Goal: Find specific page/section: Find specific page/section

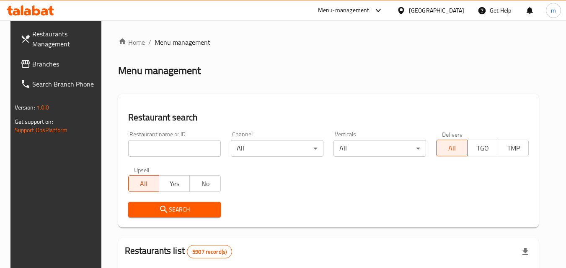
click at [458, 14] on div "[GEOGRAPHIC_DATA]" at bounding box center [436, 10] width 55 height 9
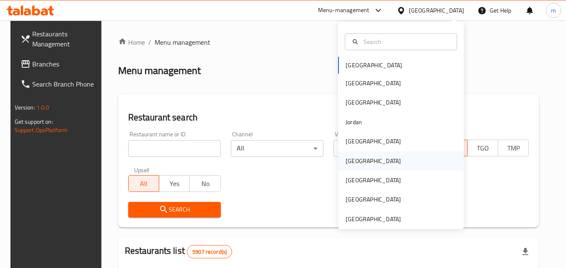
click at [366, 163] on div "[GEOGRAPHIC_DATA]" at bounding box center [401, 161] width 126 height 19
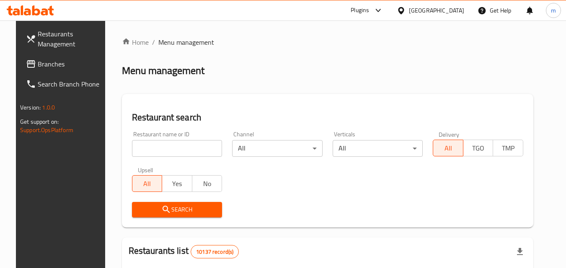
click at [39, 69] on span "Branches" at bounding box center [71, 64] width 66 height 10
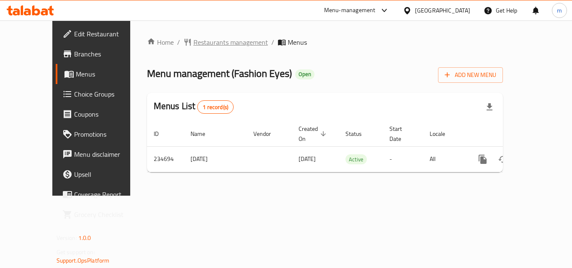
click at [193, 43] on span "Restaurants management" at bounding box center [230, 42] width 75 height 10
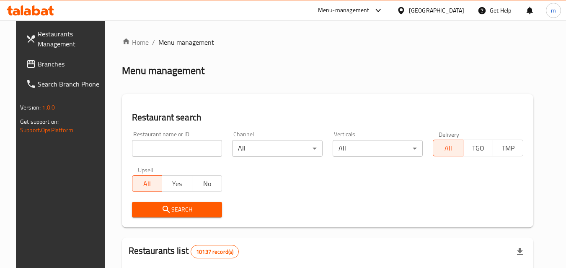
click at [160, 144] on input "search" at bounding box center [177, 148] width 90 height 17
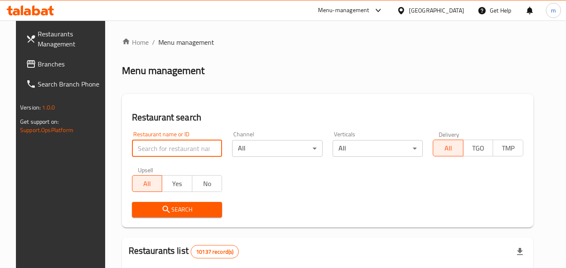
paste input "626442"
type input "626442"
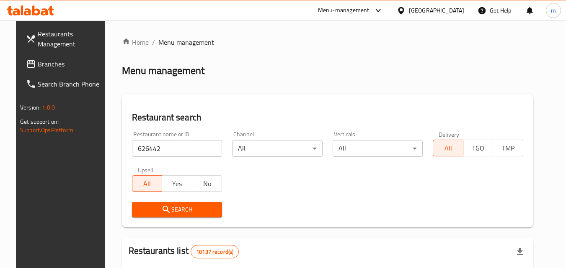
click at [173, 211] on span "Search" at bounding box center [177, 210] width 77 height 10
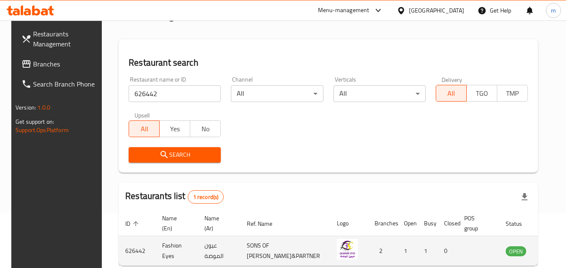
scroll to position [21, 0]
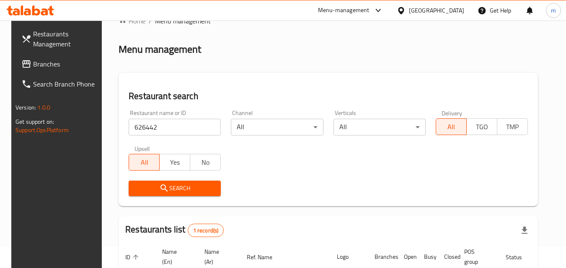
click at [453, 15] on div "[GEOGRAPHIC_DATA]" at bounding box center [436, 10] width 55 height 9
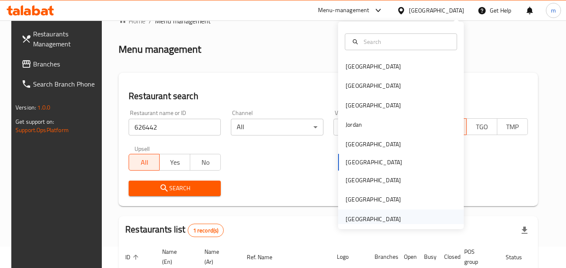
click at [369, 217] on div "[GEOGRAPHIC_DATA]" at bounding box center [372, 219] width 55 height 9
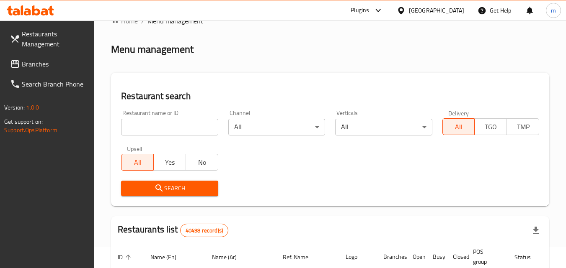
click at [35, 62] on span "Branches" at bounding box center [55, 64] width 66 height 10
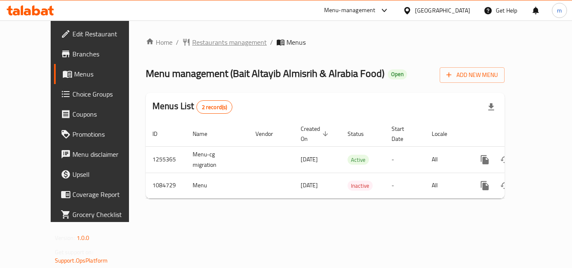
click at [192, 45] on span "Restaurants management" at bounding box center [229, 42] width 75 height 10
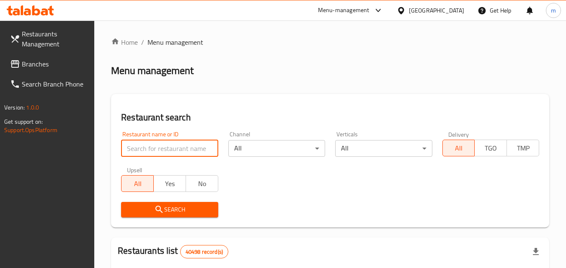
click at [165, 147] on input "search" at bounding box center [169, 148] width 97 height 17
paste input "664570"
type input "664570"
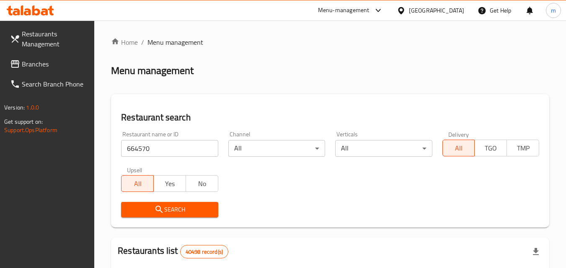
click at [174, 208] on span "Search" at bounding box center [169, 210] width 83 height 10
click at [446, 8] on div "[GEOGRAPHIC_DATA]" at bounding box center [436, 10] width 55 height 9
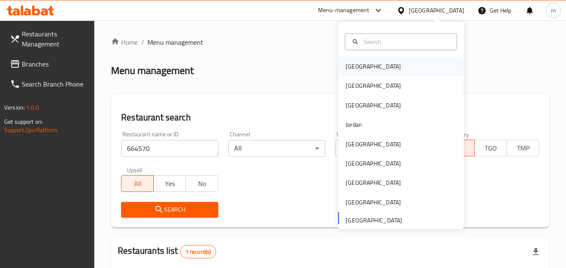
click at [361, 64] on div "[GEOGRAPHIC_DATA]" at bounding box center [373, 66] width 69 height 19
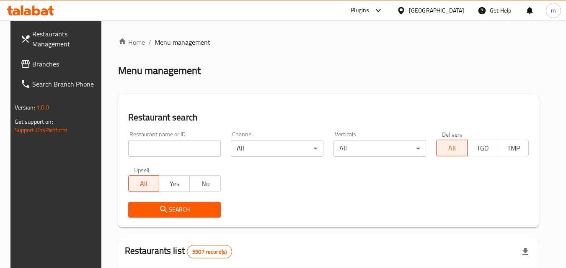
click at [32, 64] on span "Branches" at bounding box center [65, 64] width 66 height 10
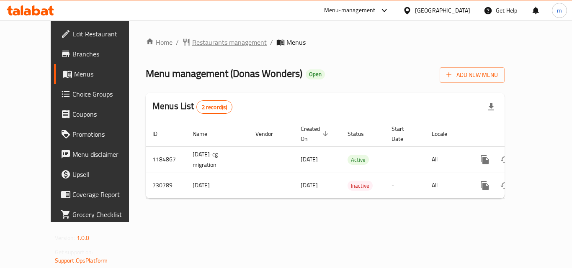
click at [192, 44] on span "Restaurants management" at bounding box center [229, 42] width 75 height 10
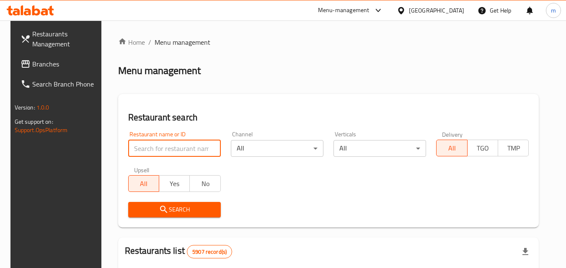
click at [150, 144] on input "search" at bounding box center [174, 148] width 93 height 17
paste input "646729"
type input "646729"
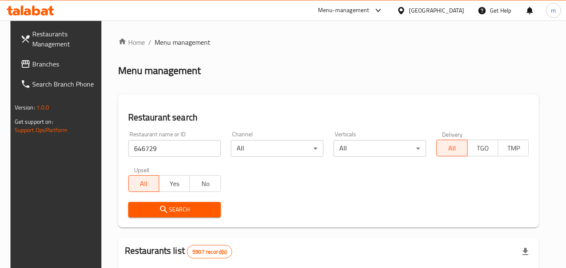
click at [177, 211] on span "Search" at bounding box center [174, 210] width 79 height 10
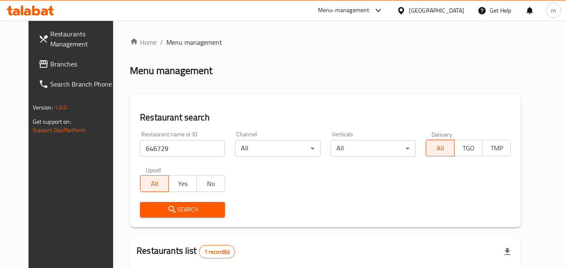
click at [409, 12] on div at bounding box center [403, 10] width 12 height 9
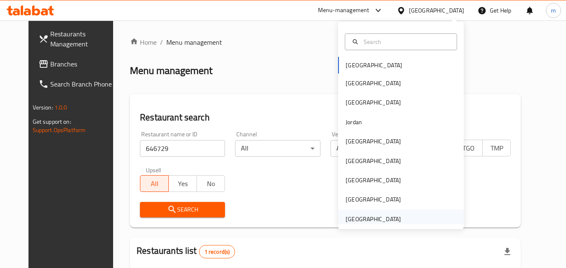
click at [364, 221] on div "[GEOGRAPHIC_DATA]" at bounding box center [372, 219] width 55 height 9
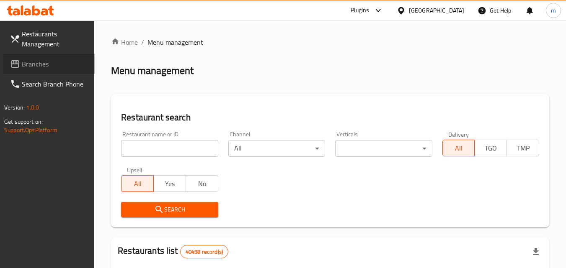
click at [41, 64] on span "Branches" at bounding box center [55, 64] width 66 height 10
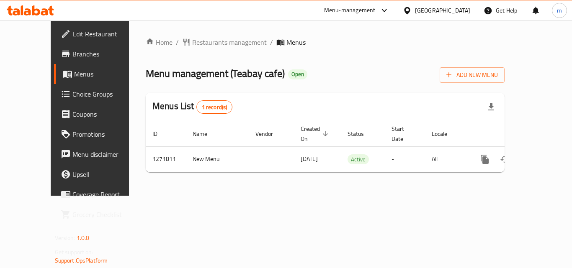
click at [192, 42] on span "Restaurants management" at bounding box center [229, 42] width 75 height 10
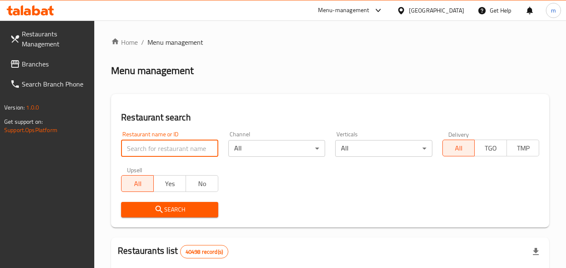
click at [166, 144] on input "search" at bounding box center [169, 148] width 97 height 17
paste input "689863"
type input "689863"
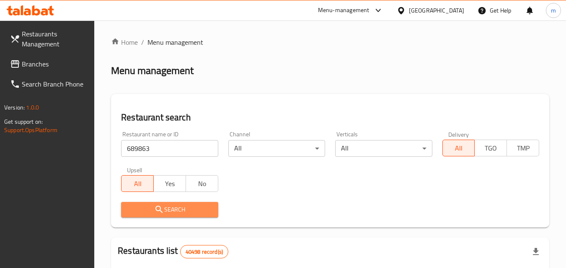
click at [179, 205] on span "Search" at bounding box center [169, 210] width 83 height 10
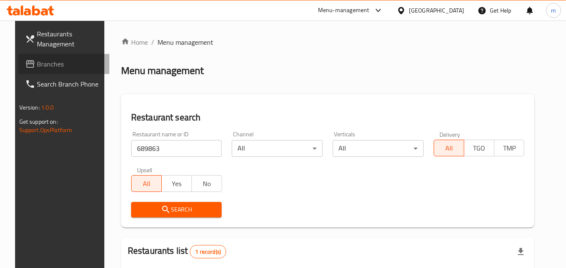
click at [37, 64] on span "Branches" at bounding box center [70, 64] width 66 height 10
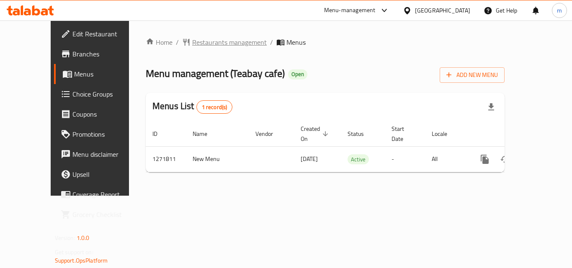
click at [192, 44] on span "Restaurants management" at bounding box center [229, 42] width 75 height 10
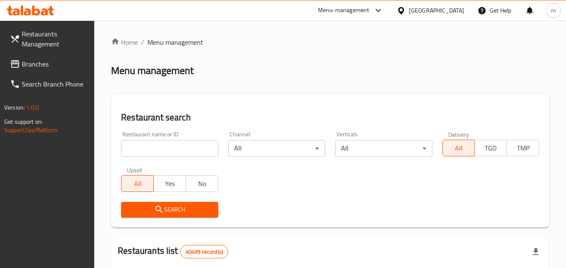
click at [155, 150] on input "search" at bounding box center [169, 148] width 97 height 17
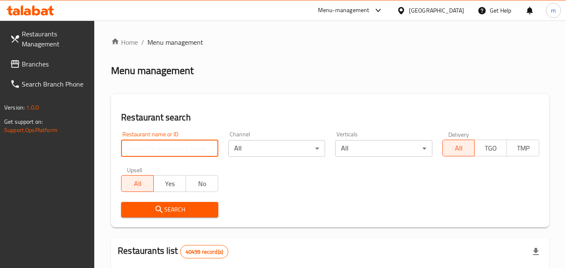
paste input "689863"
type input "689863"
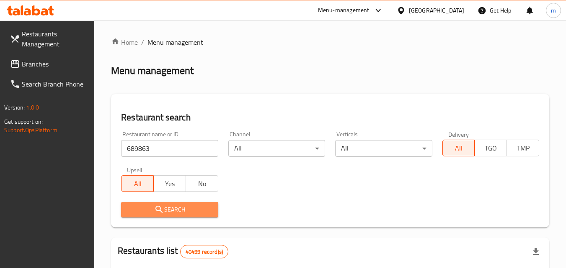
click at [165, 205] on span "Search" at bounding box center [169, 210] width 83 height 10
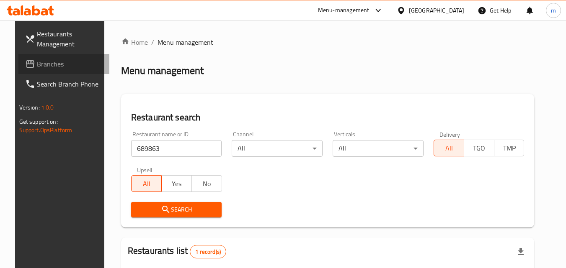
click at [37, 65] on span "Branches" at bounding box center [70, 64] width 66 height 10
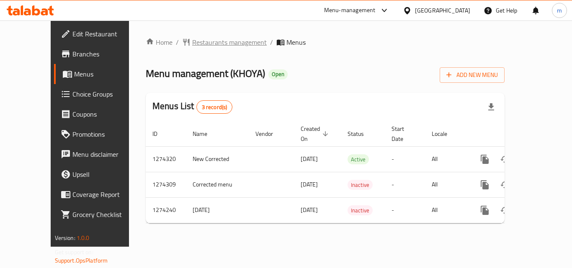
click at [192, 44] on span "Restaurants management" at bounding box center [229, 42] width 75 height 10
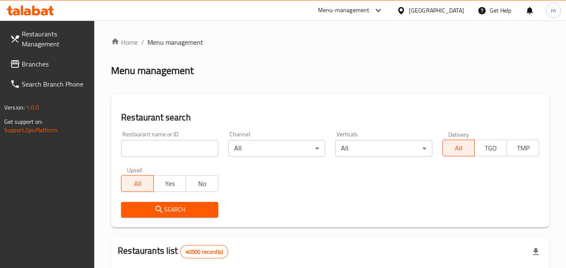
click at [169, 148] on input "search" at bounding box center [169, 148] width 97 height 17
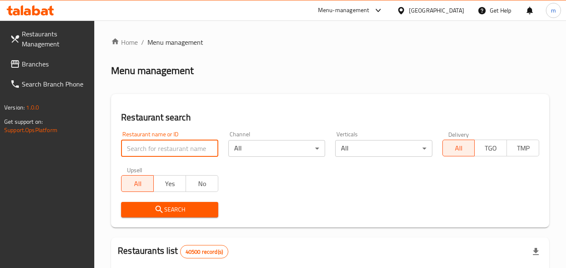
paste input "691122"
type input "691122"
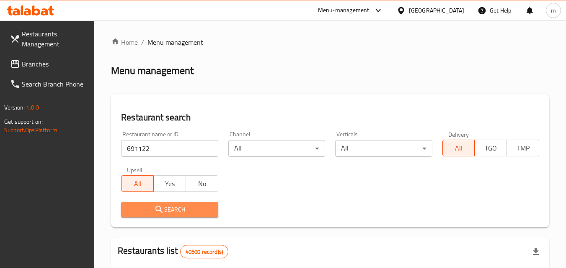
click at [171, 204] on button "Search" at bounding box center [169, 209] width 97 height 15
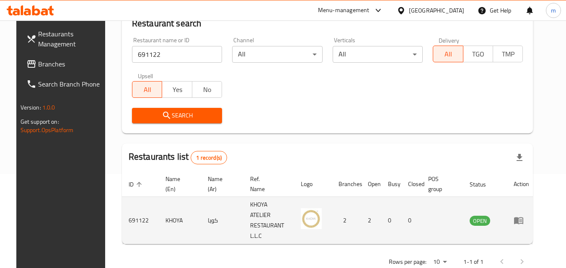
scroll to position [98, 0]
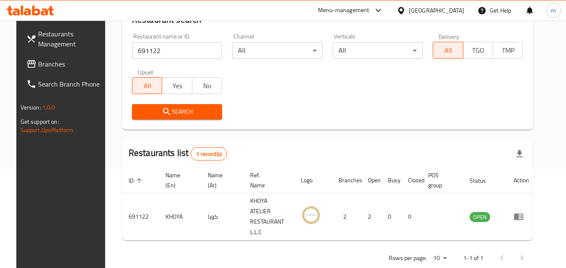
click at [38, 64] on span "Branches" at bounding box center [71, 64] width 66 height 10
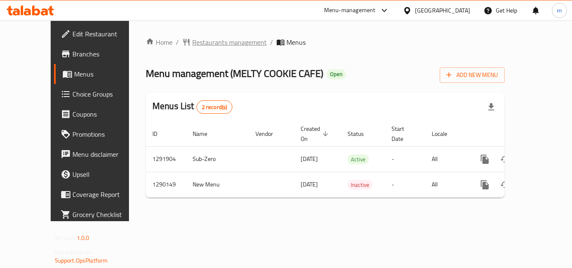
click at [192, 44] on span "Restaurants management" at bounding box center [229, 42] width 75 height 10
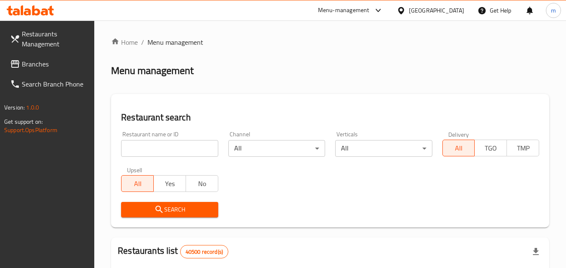
click at [158, 150] on input "search" at bounding box center [169, 148] width 97 height 17
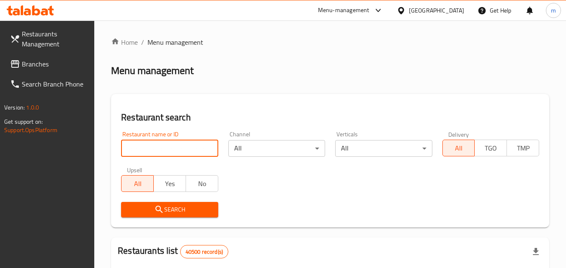
paste input "697783"
type input "697783"
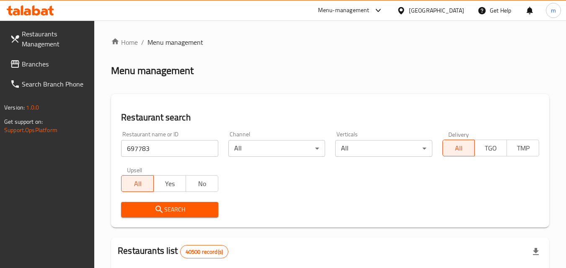
click at [162, 209] on icon "submit" at bounding box center [159, 210] width 10 height 10
